Goal: Transaction & Acquisition: Purchase product/service

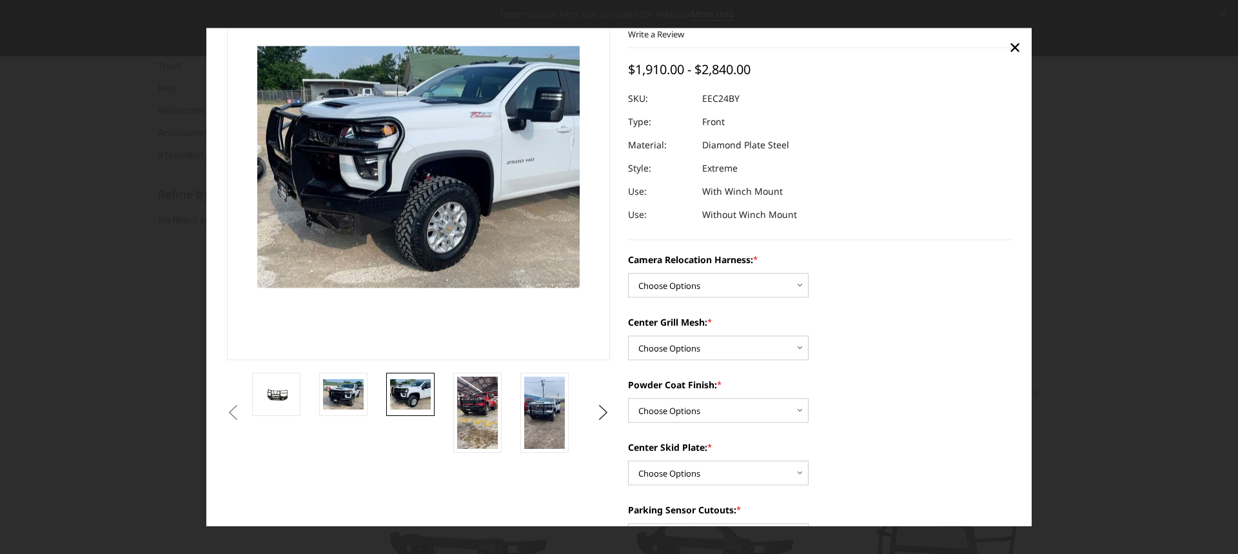
scroll to position [64, 0]
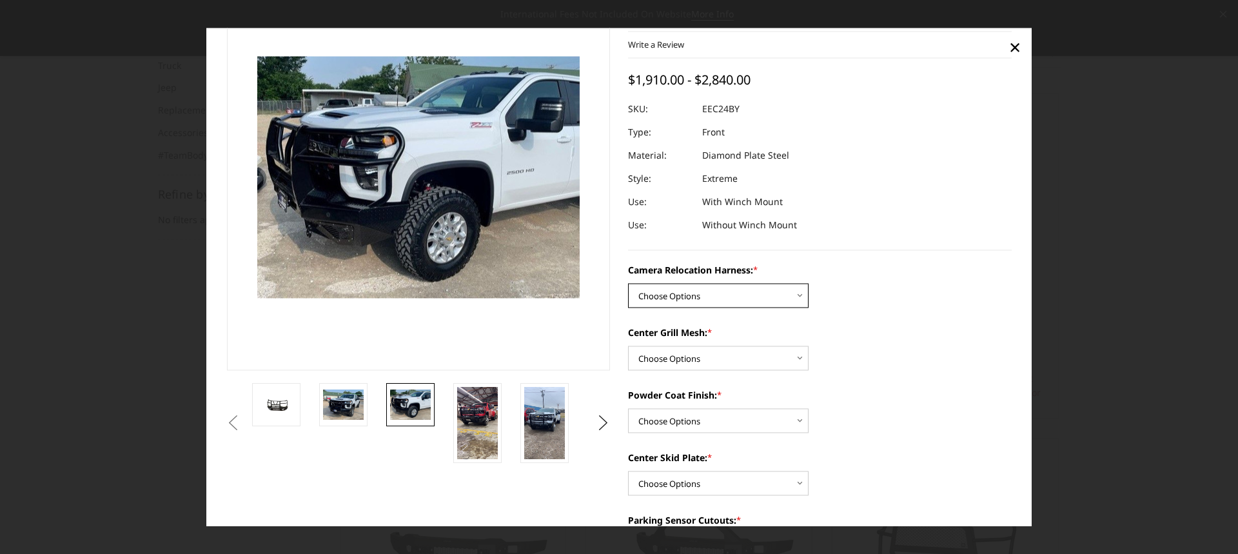
click at [796, 293] on select "Choose Options Without camera harness With camera harness" at bounding box center [718, 295] width 181 height 25
select select "3732"
click at [628, 283] on select "Choose Options Without camera harness With camera harness" at bounding box center [718, 295] width 181 height 25
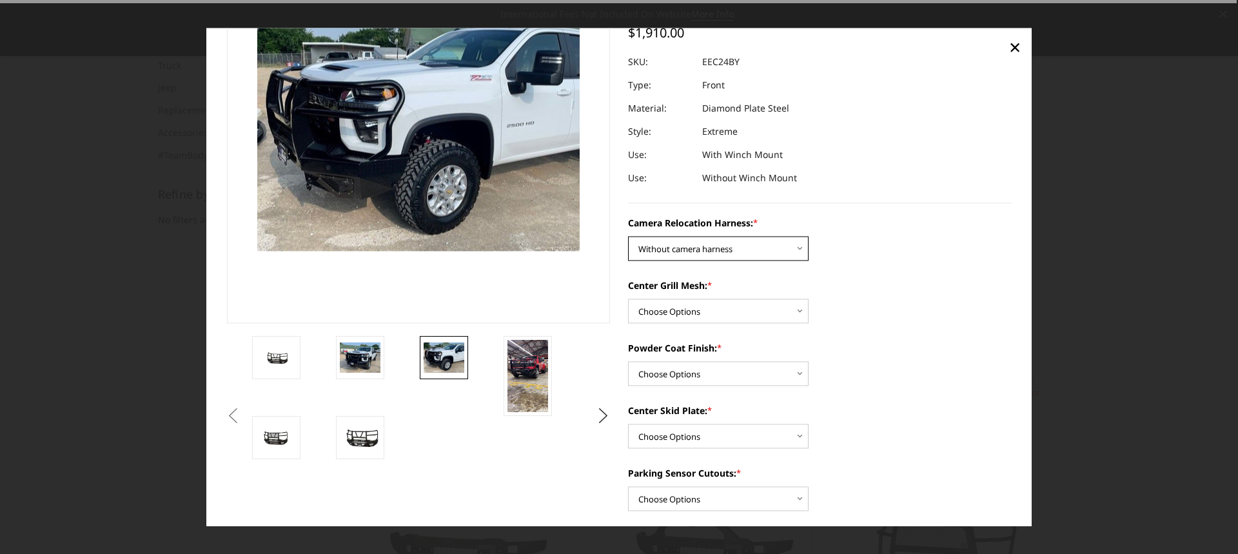
scroll to position [193, 0]
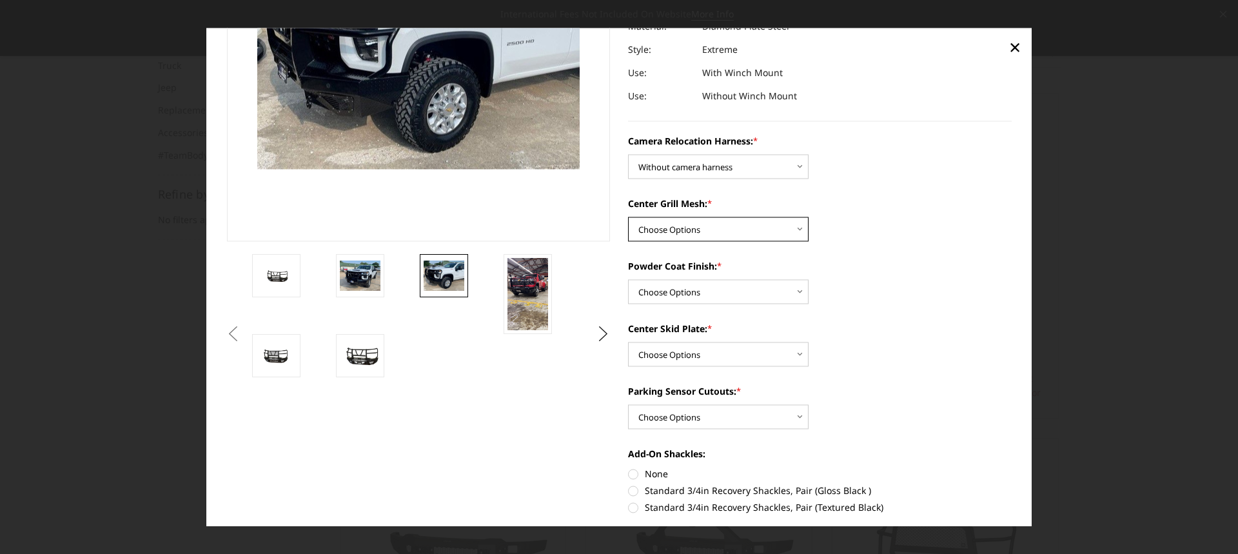
click at [796, 230] on select "Choose Options Without expanded metal With expanded metal" at bounding box center [718, 229] width 181 height 25
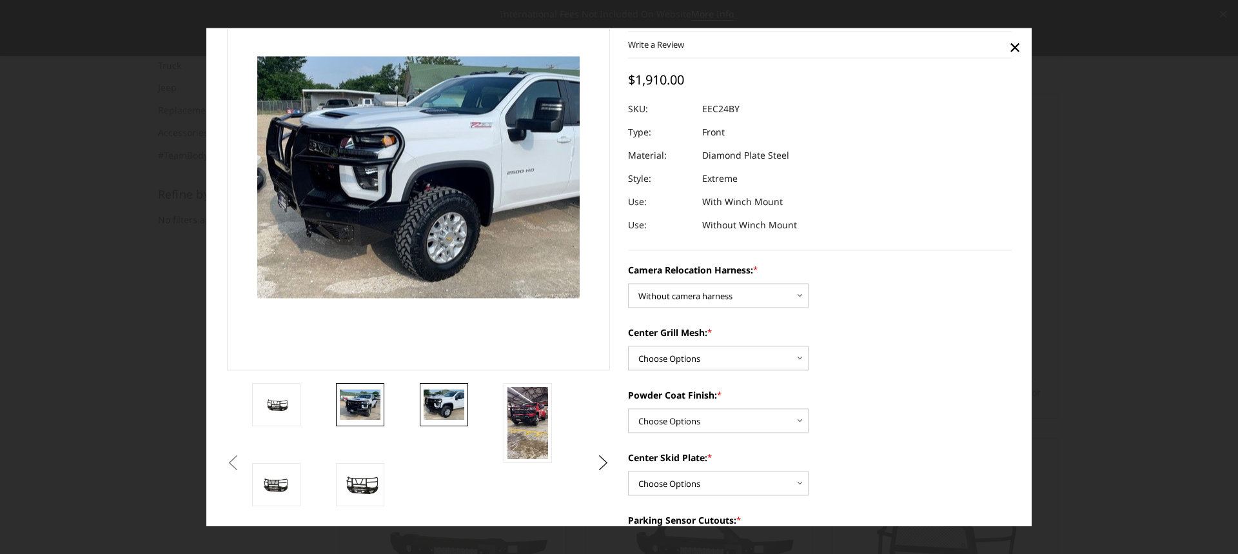
click at [367, 405] on img at bounding box center [360, 405] width 41 height 30
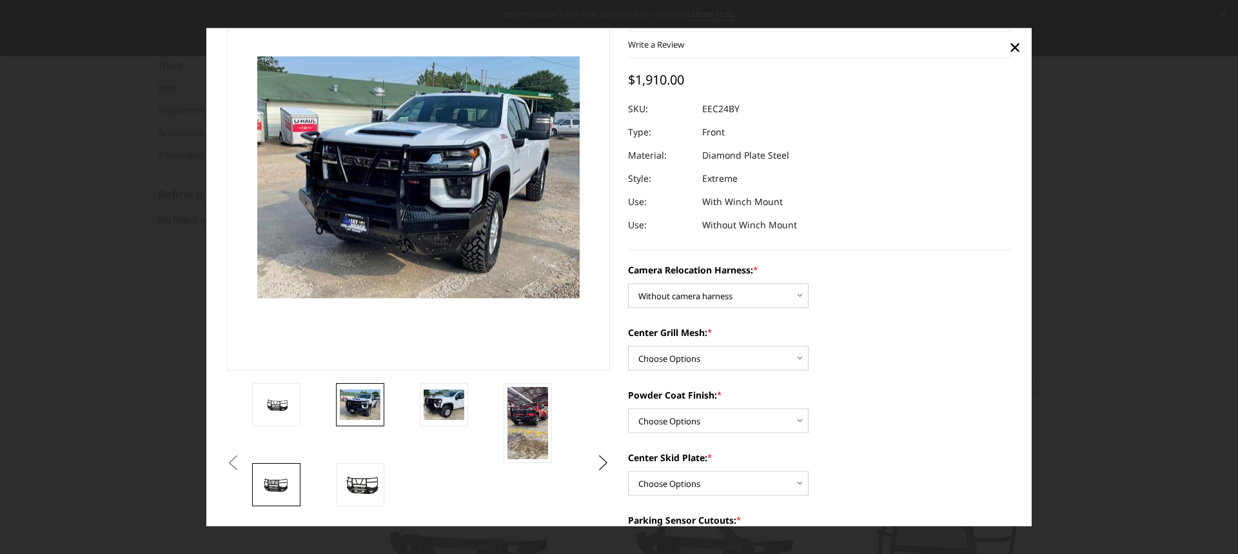
click at [268, 484] on img at bounding box center [276, 485] width 41 height 21
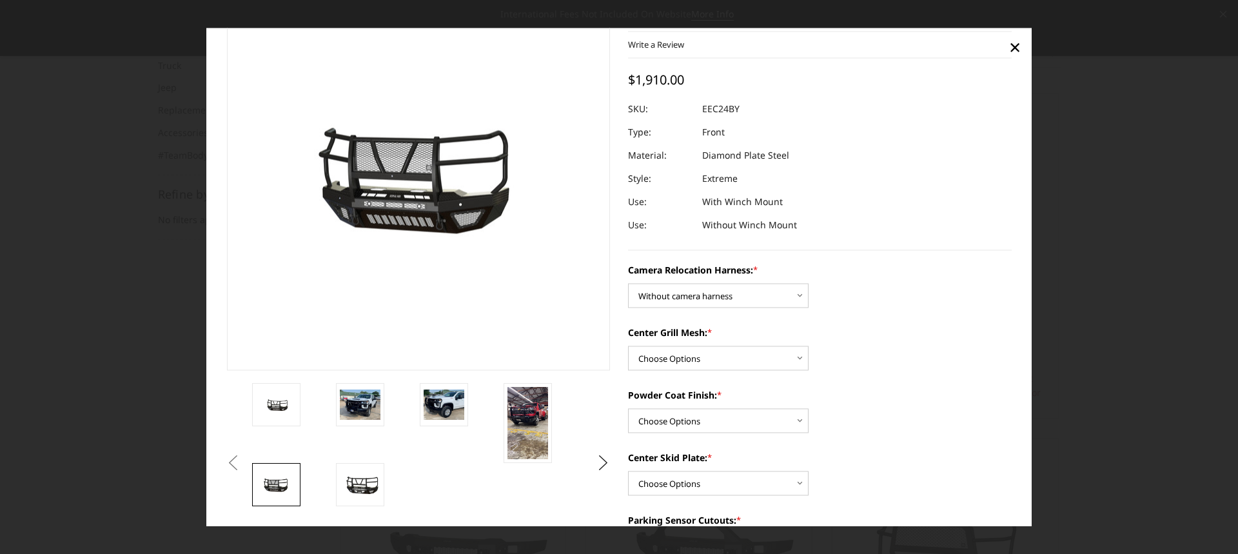
scroll to position [101, 0]
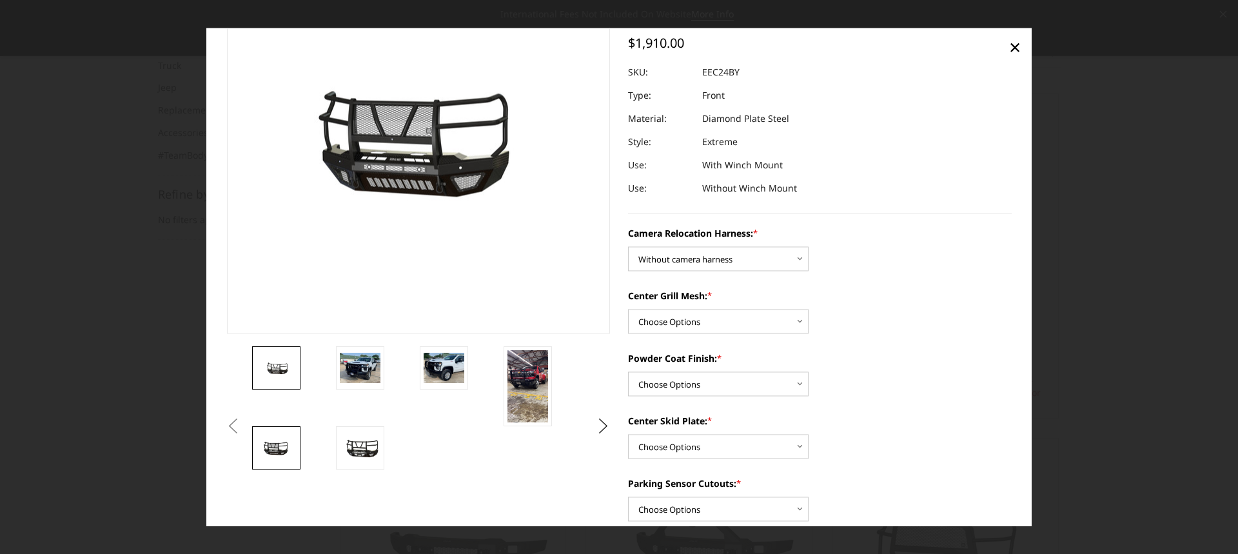
click at [283, 370] on img at bounding box center [276, 368] width 41 height 19
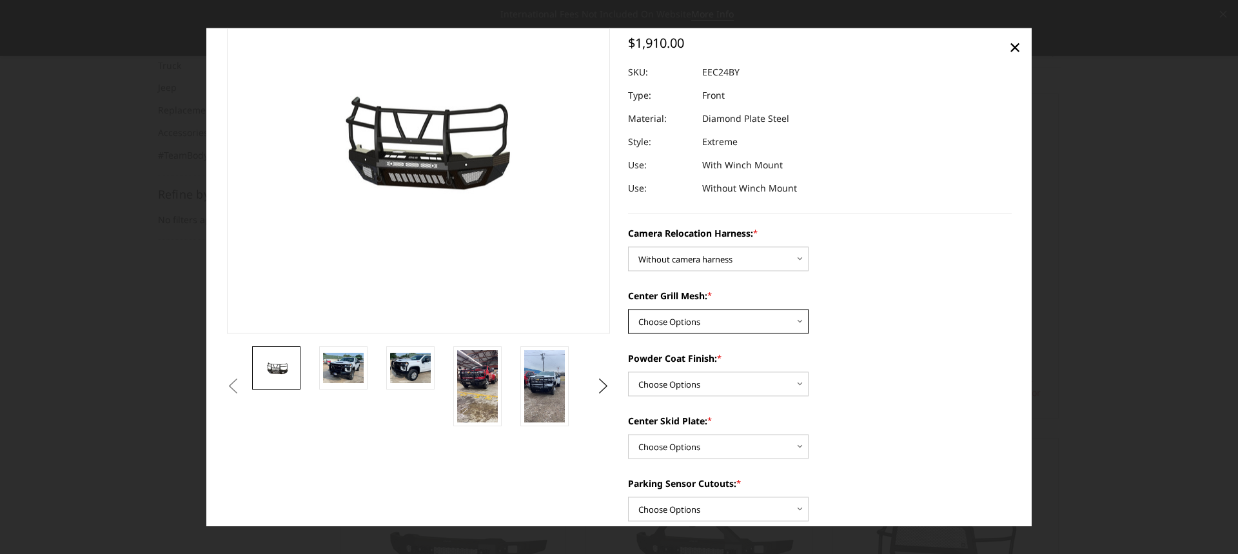
click at [797, 321] on select "Choose Options Without expanded metal With expanded metal" at bounding box center [718, 321] width 181 height 25
select select "3730"
click at [628, 309] on select "Choose Options Without expanded metal With expanded metal" at bounding box center [718, 321] width 181 height 25
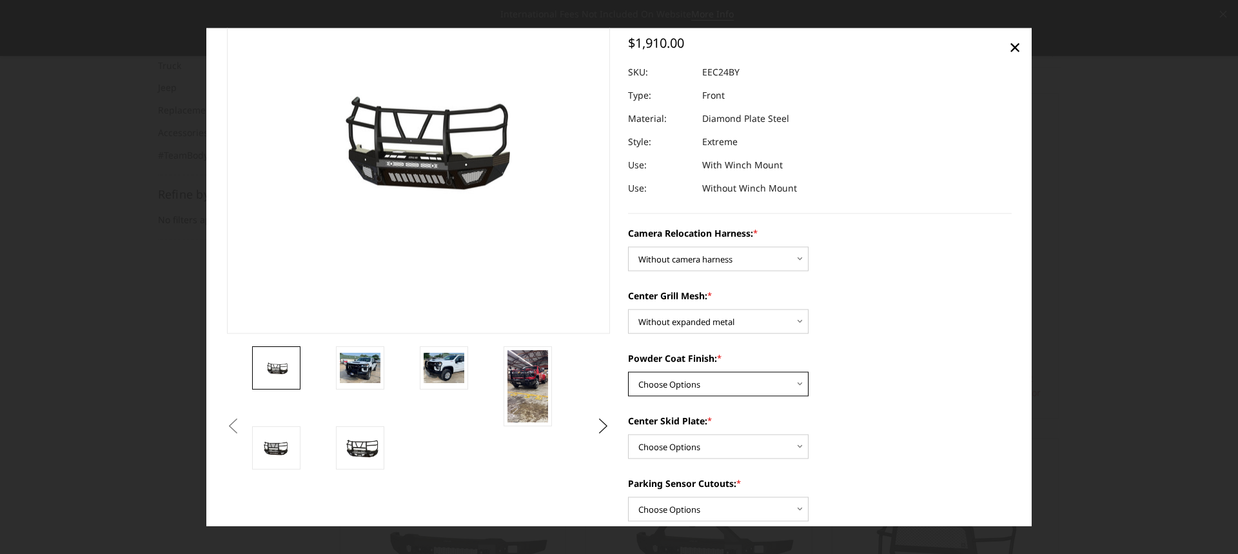
click at [800, 384] on select "Choose Options Textured Black Powder Coat Gloss Black Powder Coat Bare Metal" at bounding box center [718, 383] width 181 height 25
select select "3728"
click at [628, 371] on select "Choose Options Textured Black Powder Coat Gloss Black Powder Coat Bare Metal" at bounding box center [718, 383] width 181 height 25
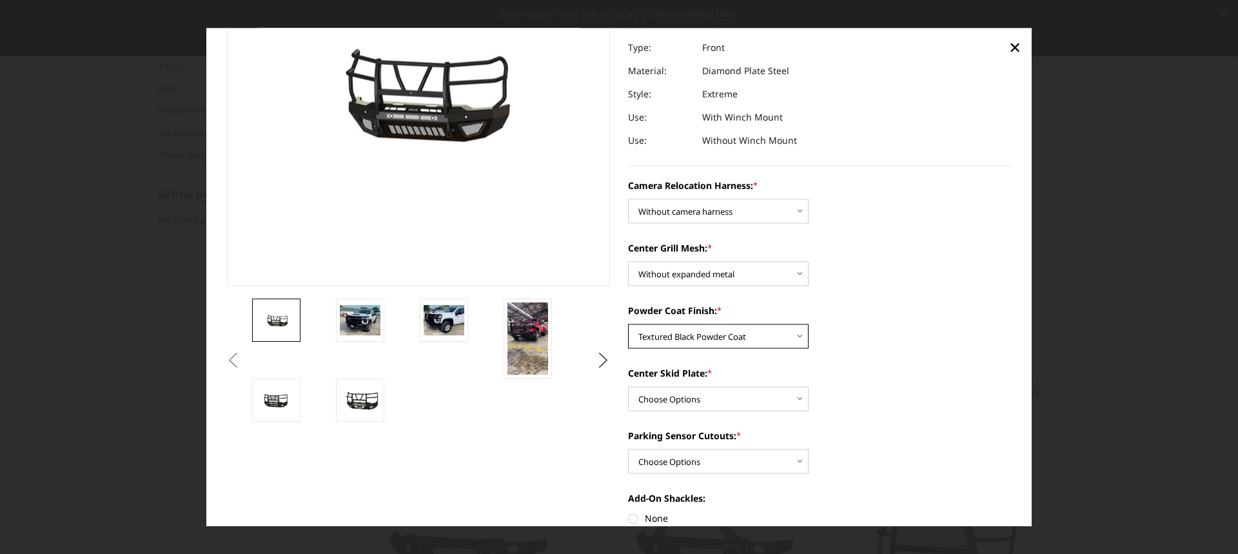
scroll to position [230, 0]
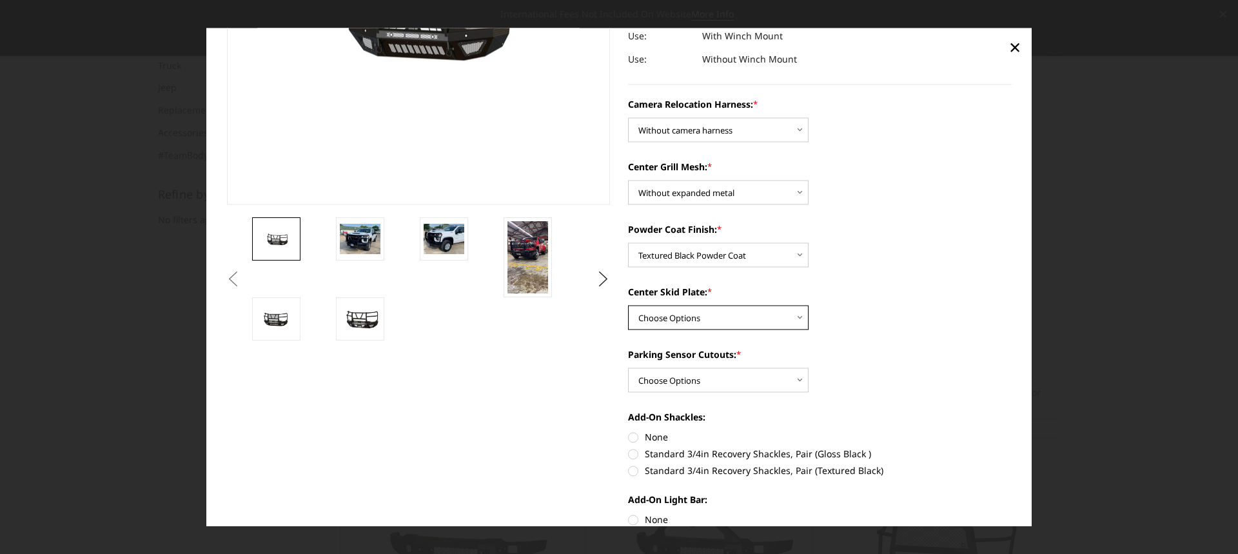
click at [795, 316] on select "Choose Options Winch Mount Skid Plate Standard Skid Plate (included) 2" Receive…" at bounding box center [718, 317] width 181 height 25
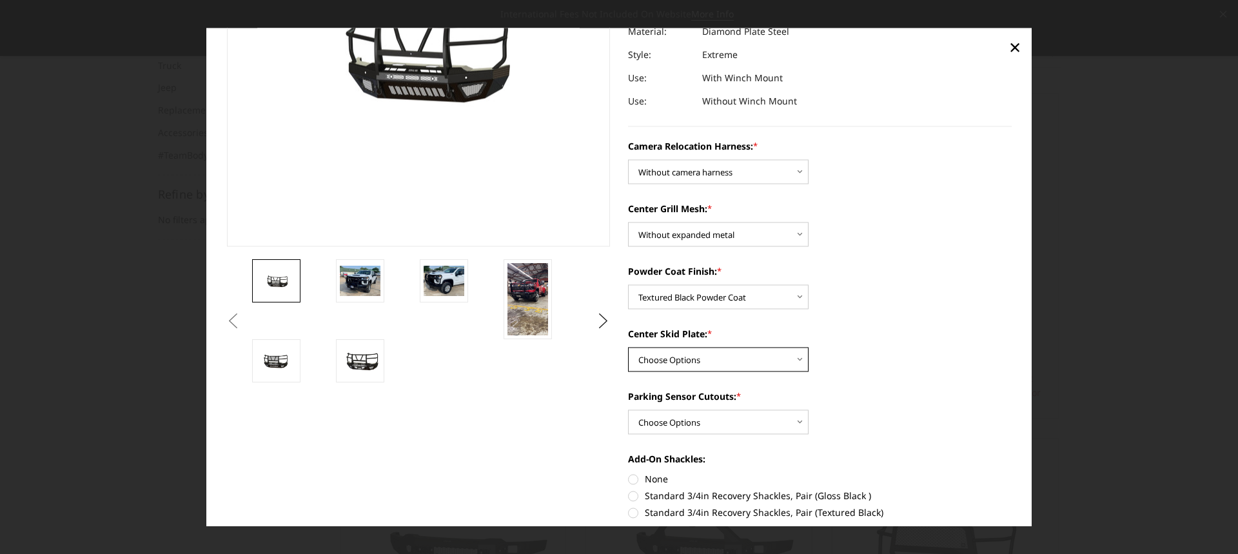
scroll to position [166, 0]
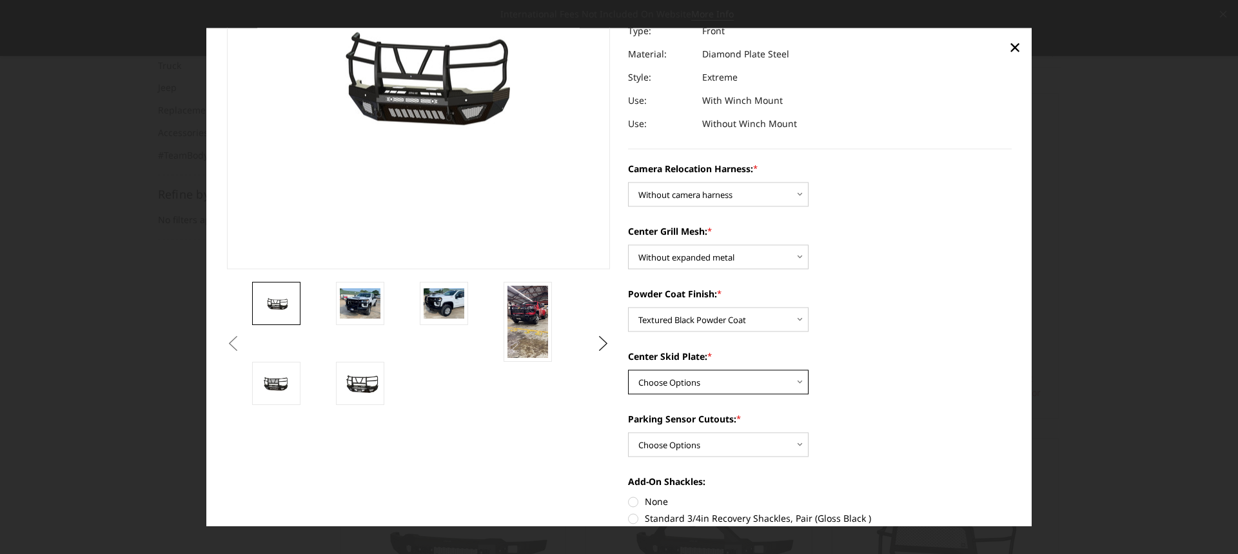
click at [798, 380] on select "Choose Options Winch Mount Skid Plate Standard Skid Plate (included) 2" Receive…" at bounding box center [718, 382] width 181 height 25
select select "3723"
click at [628, 370] on select "Choose Options Winch Mount Skid Plate Standard Skid Plate (included) 2" Receive…" at bounding box center [718, 382] width 181 height 25
click at [795, 445] on select "Choose Options Yes - With Parking Sensor Cutouts" at bounding box center [718, 444] width 181 height 25
select select "3722"
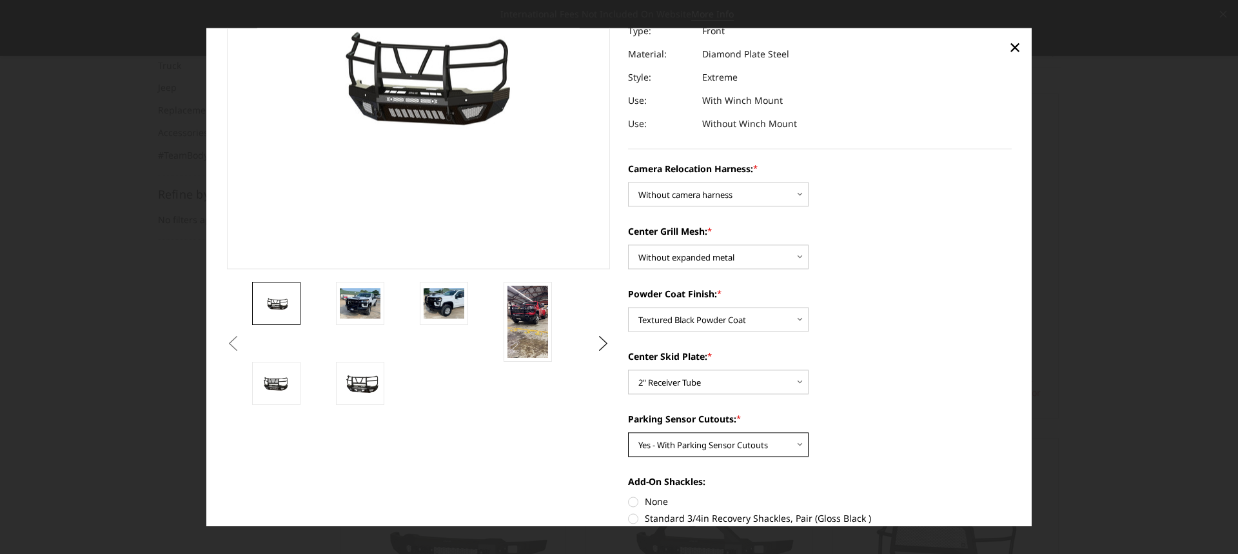
click at [628, 432] on select "Choose Options Yes - With Parking Sensor Cutouts" at bounding box center [718, 444] width 181 height 25
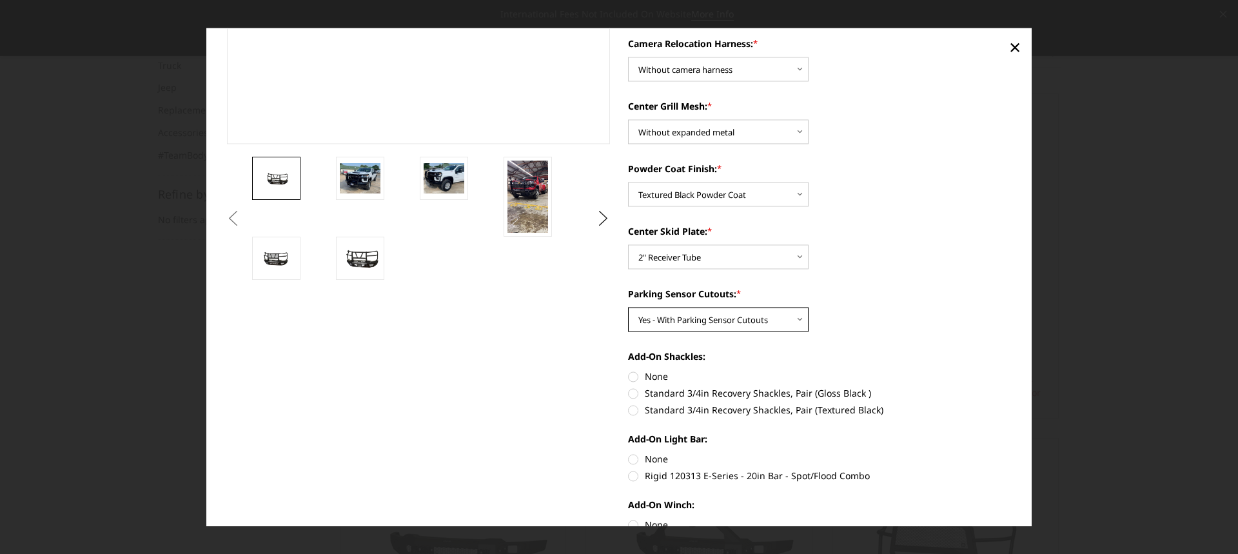
scroll to position [295, 0]
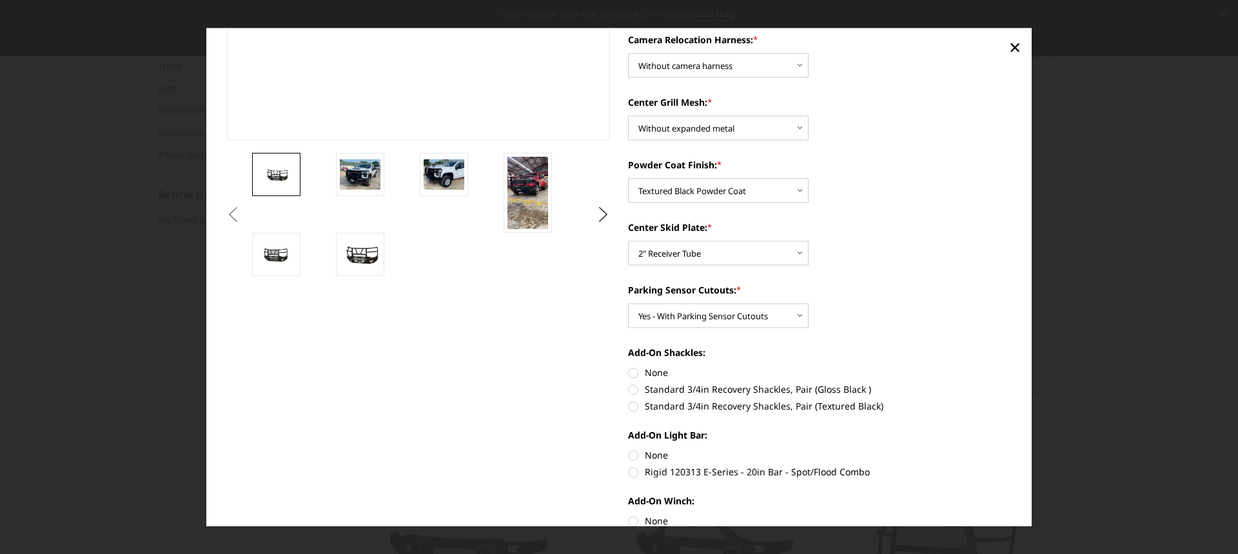
click at [628, 408] on label "Standard 3/4in Recovery Shackles, Pair (Textured Black)" at bounding box center [820, 406] width 384 height 14
click at [1012, 383] on input "Standard 3/4in Recovery Shackles, Pair (Textured Black)" at bounding box center [1012, 382] width 1 height 1
radio input "true"
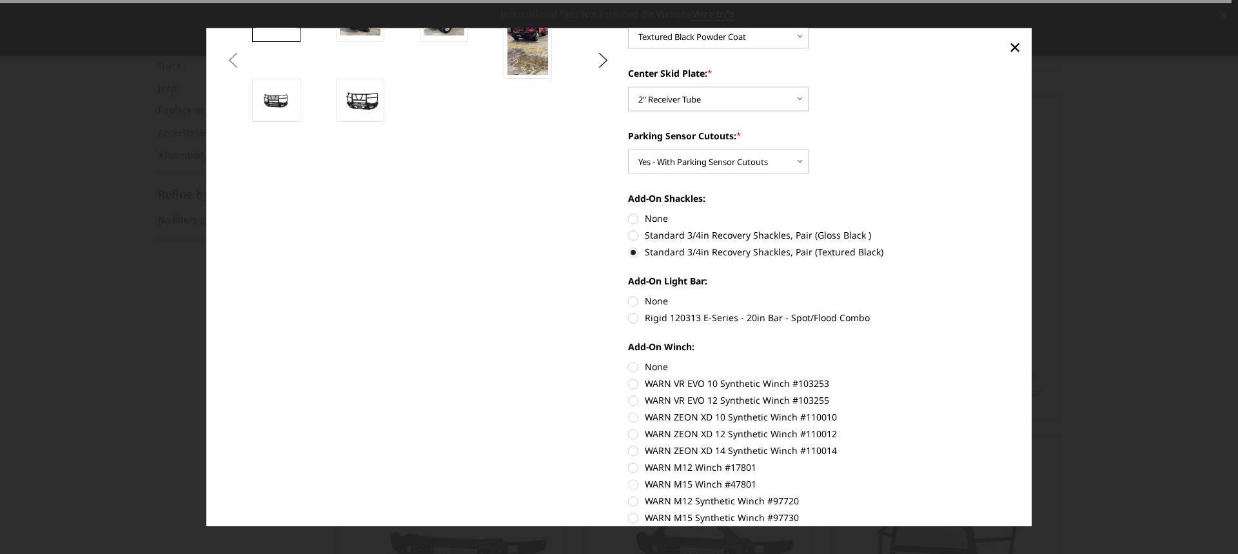
scroll to position [488, 0]
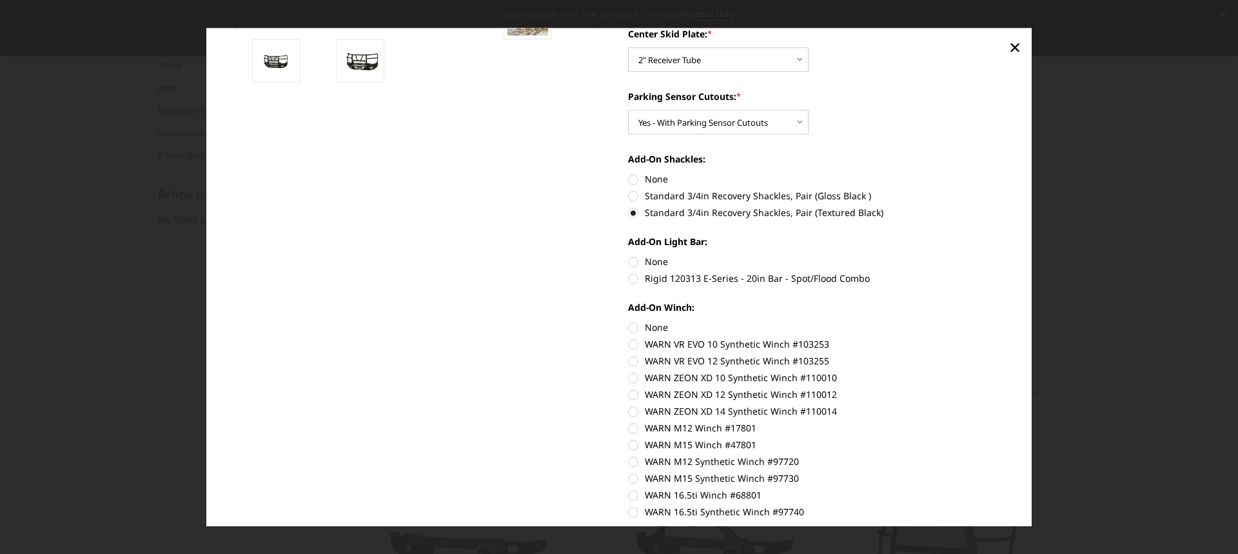
click at [629, 277] on label "Rigid 120313 E-Series - 20in Bar - Spot/Flood Combo" at bounding box center [820, 279] width 384 height 14
click at [1012, 255] on input "Rigid 120313 E-Series - 20in Bar - Spot/Flood Combo" at bounding box center [1012, 255] width 1 height 1
radio input "true"
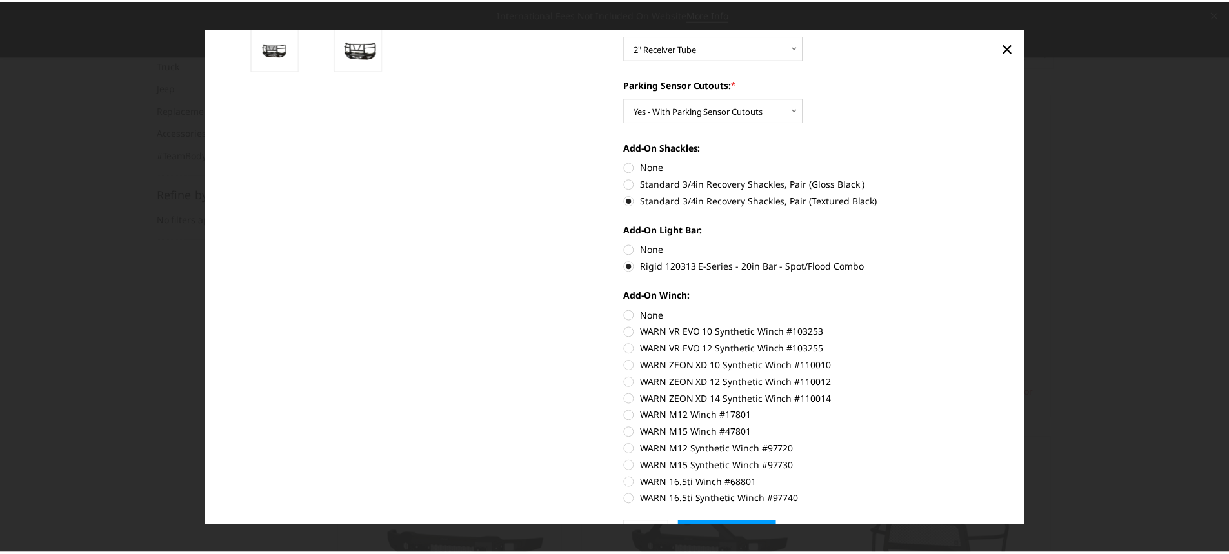
scroll to position [580, 0]
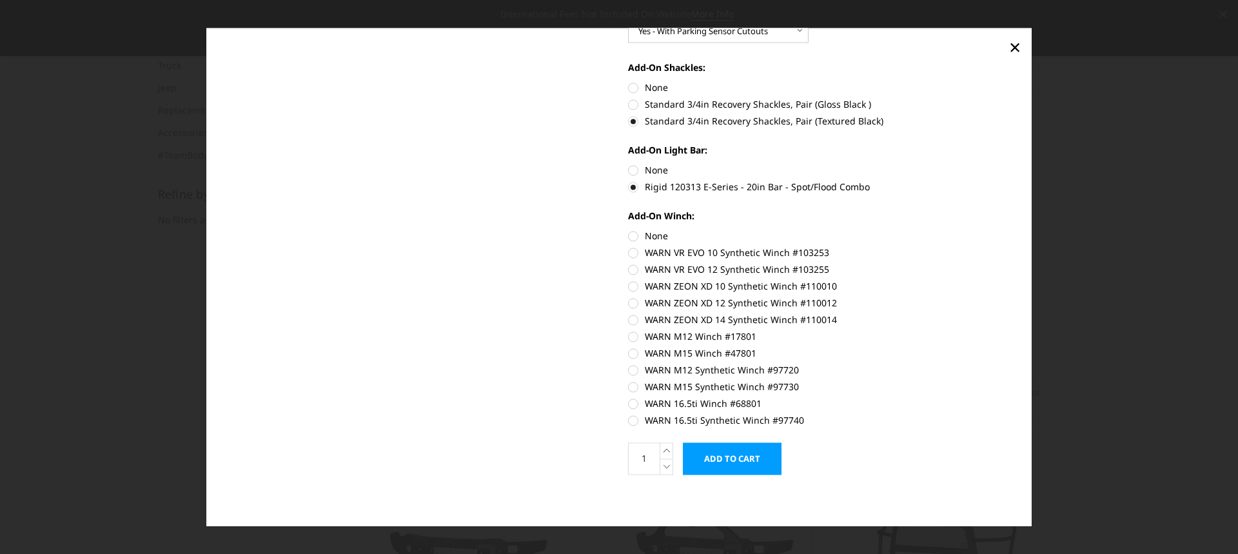
click at [629, 300] on label "WARN ZEON XD 12 Synthetic Winch #110012" at bounding box center [820, 303] width 384 height 14
click at [1012, 280] on input "WARN ZEON XD 12 Synthetic Winch #110012" at bounding box center [1012, 279] width 1 height 1
radio input "true"
click at [720, 460] on input "Add to Cart" at bounding box center [732, 458] width 99 height 32
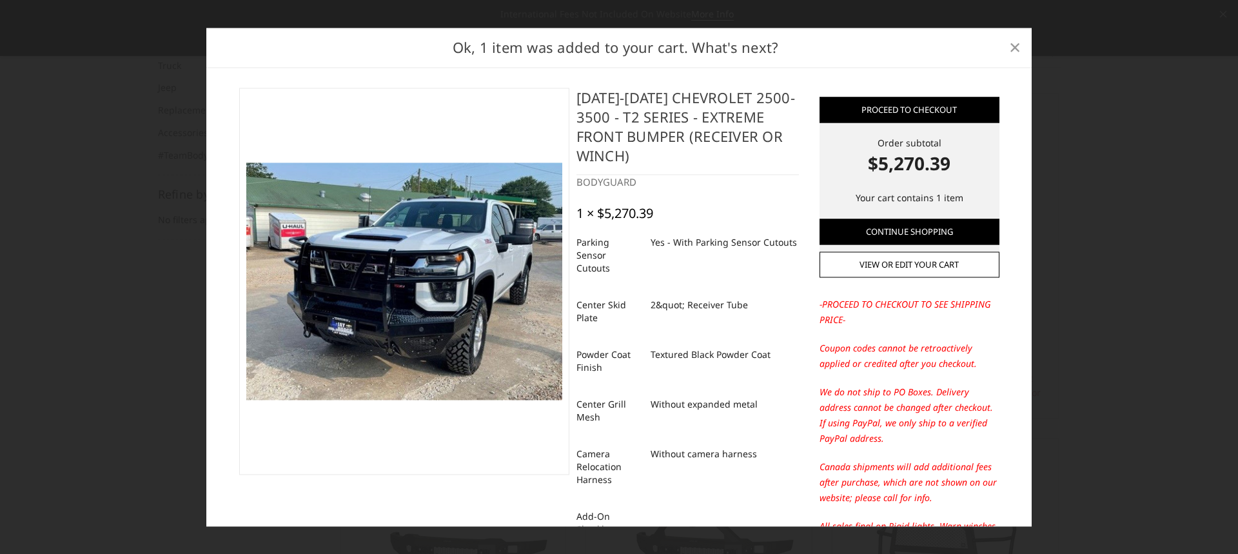
click at [1015, 50] on span "×" at bounding box center [1015, 48] width 12 height 28
